Goal: Transaction & Acquisition: Purchase product/service

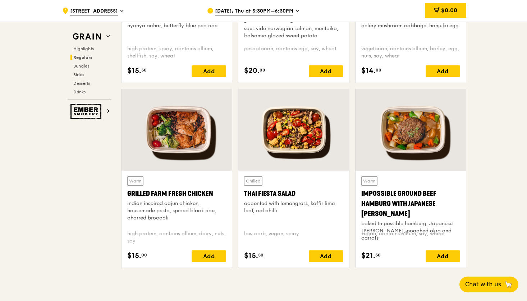
scroll to position [779, 0]
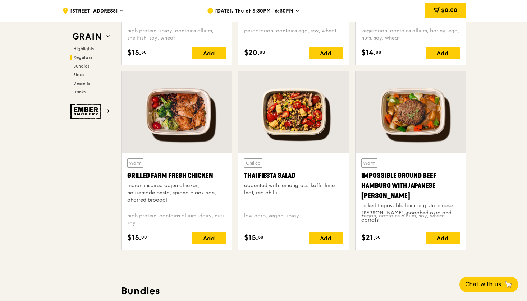
click at [170, 140] on div at bounding box center [176, 112] width 110 height 82
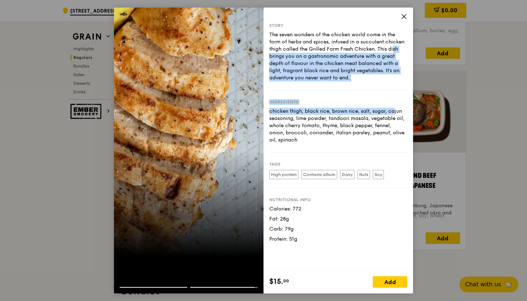
drag, startPoint x: 408, startPoint y: 8, endPoint x: 361, endPoint y: 111, distance: 113.0
click at [361, 111] on div "Story The seven wonders of the chicken world come in the form of herbs and spic…" at bounding box center [337, 139] width 149 height 263
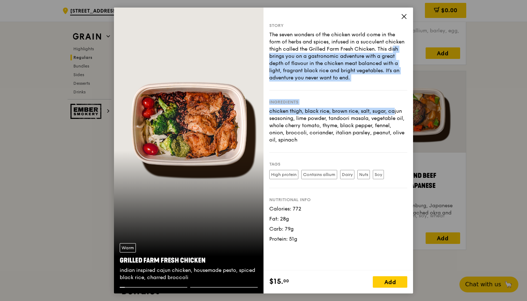
click at [361, 111] on div "chicken thigh, black rice, brown rice, salt, sugar, cajun seasoning, lime powde…" at bounding box center [338, 126] width 138 height 36
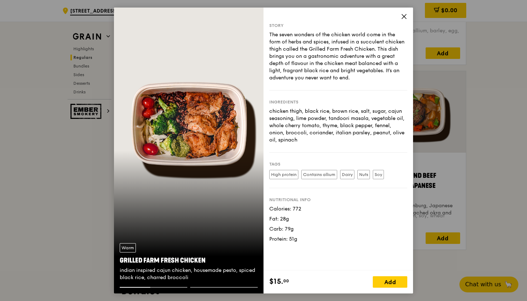
click at [404, 18] on icon at bounding box center [403, 16] width 6 height 6
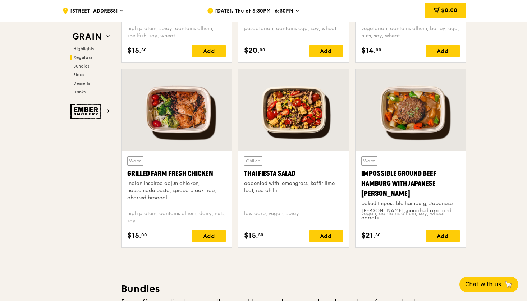
scroll to position [778, 0]
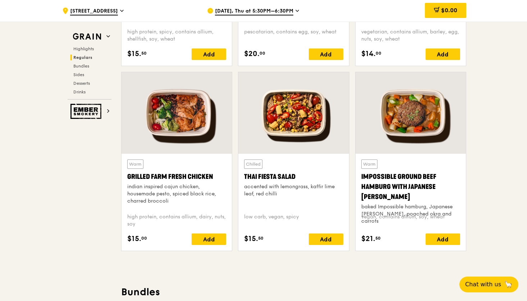
click at [211, 131] on div at bounding box center [176, 113] width 110 height 82
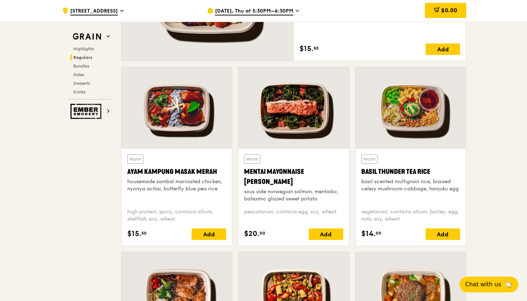
scroll to position [597, 0]
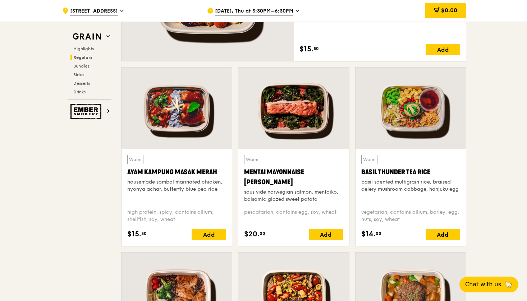
click at [431, 139] on div at bounding box center [410, 109] width 110 height 82
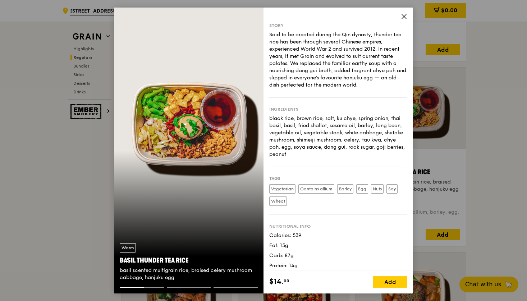
drag, startPoint x: 347, startPoint y: 119, endPoint x: 341, endPoint y: 154, distance: 35.3
click at [341, 154] on div "black rice, brown rice, salt, ku chye, spring onion, thai basil, basil, fried s…" at bounding box center [338, 136] width 138 height 43
click at [341, 151] on div "black rice, brown rice, salt, ku chye, spring onion, thai basil, basil, fried s…" at bounding box center [338, 136] width 138 height 43
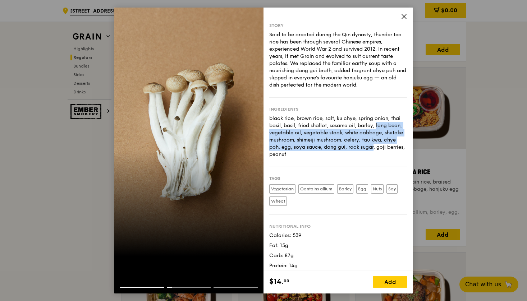
drag, startPoint x: 343, startPoint y: 122, endPoint x: 339, endPoint y: 145, distance: 23.7
click at [339, 145] on div "black rice, brown rice, salt, ku chye, spring onion, thai basil, basil, fried s…" at bounding box center [338, 136] width 138 height 43
click at [339, 146] on div "black rice, brown rice, salt, ku chye, spring onion, thai basil, basil, fried s…" at bounding box center [338, 136] width 138 height 43
drag, startPoint x: 339, startPoint y: 148, endPoint x: 343, endPoint y: 116, distance: 32.2
click at [343, 116] on div "black rice, brown rice, salt, ku chye, spring onion, thai basil, basil, fried s…" at bounding box center [338, 136] width 138 height 43
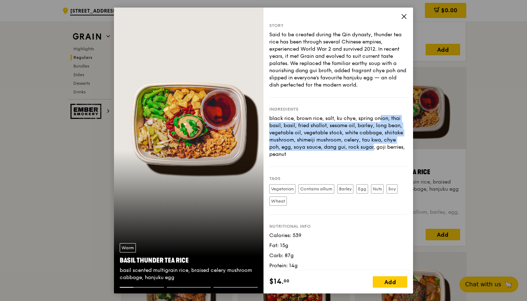
click at [343, 116] on div "black rice, brown rice, salt, ku chye, spring onion, thai basil, basil, fried s…" at bounding box center [338, 136] width 138 height 43
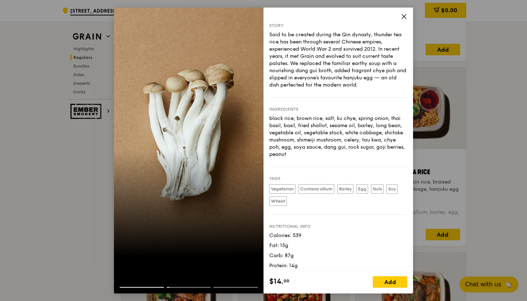
drag, startPoint x: 349, startPoint y: 60, endPoint x: 346, endPoint y: 83, distance: 23.5
click at [346, 83] on div "Said to be created during the Qin dynasty, thunder tea rice has been through se…" at bounding box center [338, 59] width 138 height 57
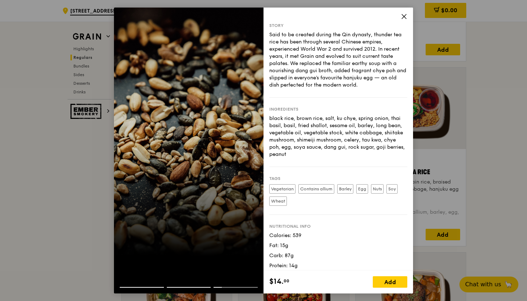
drag, startPoint x: 343, startPoint y: 60, endPoint x: 338, endPoint y: 83, distance: 23.3
click at [338, 83] on div "Said to be created during the Qin dynasty, thunder tea rice has been through se…" at bounding box center [338, 59] width 138 height 57
click at [404, 17] on icon at bounding box center [403, 16] width 6 height 6
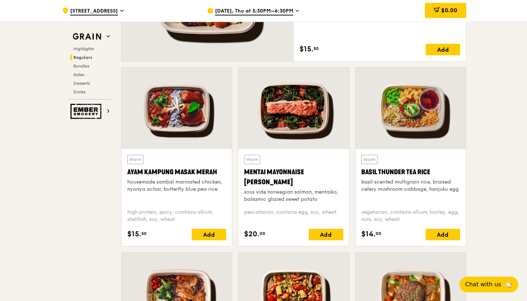
click at [403, 106] on div at bounding box center [410, 109] width 110 height 82
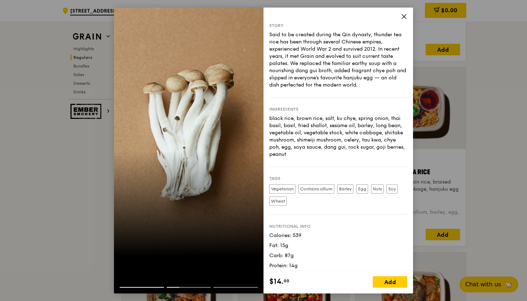
click at [403, 14] on icon at bounding box center [403, 16] width 6 height 6
